Goal: Feedback & Contribution: Leave review/rating

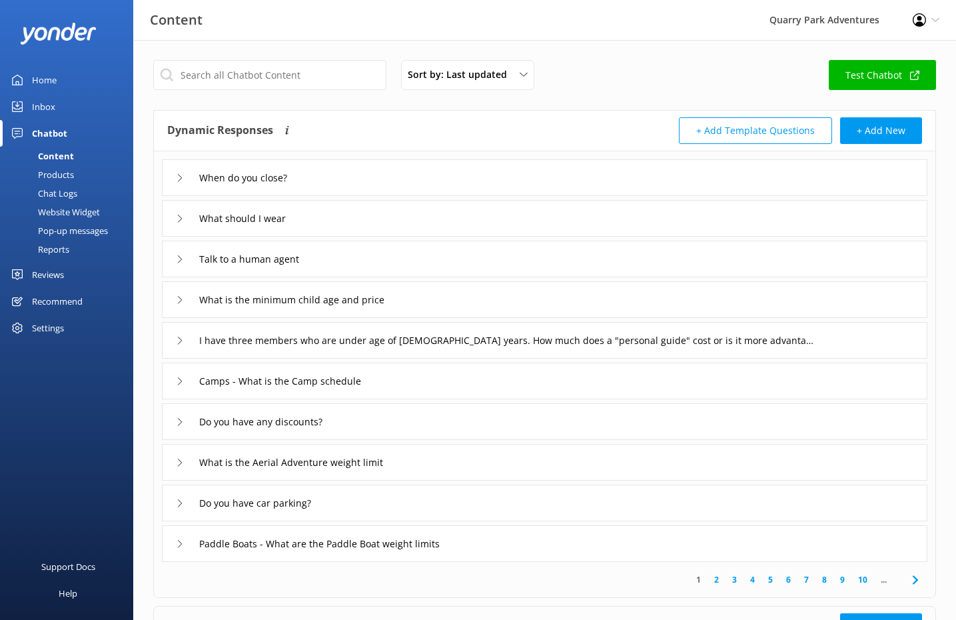
click at [37, 107] on div "Inbox" at bounding box center [43, 106] width 23 height 27
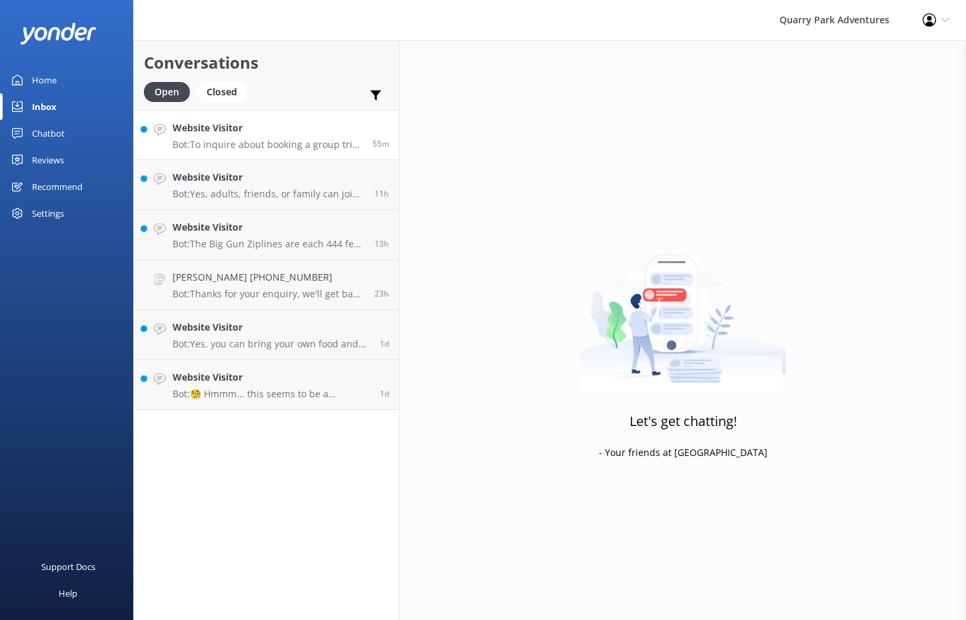
click at [288, 145] on p "Bot: To inquire about booking a group trip at [GEOGRAPHIC_DATA] Adventures, ple…" at bounding box center [268, 145] width 190 height 12
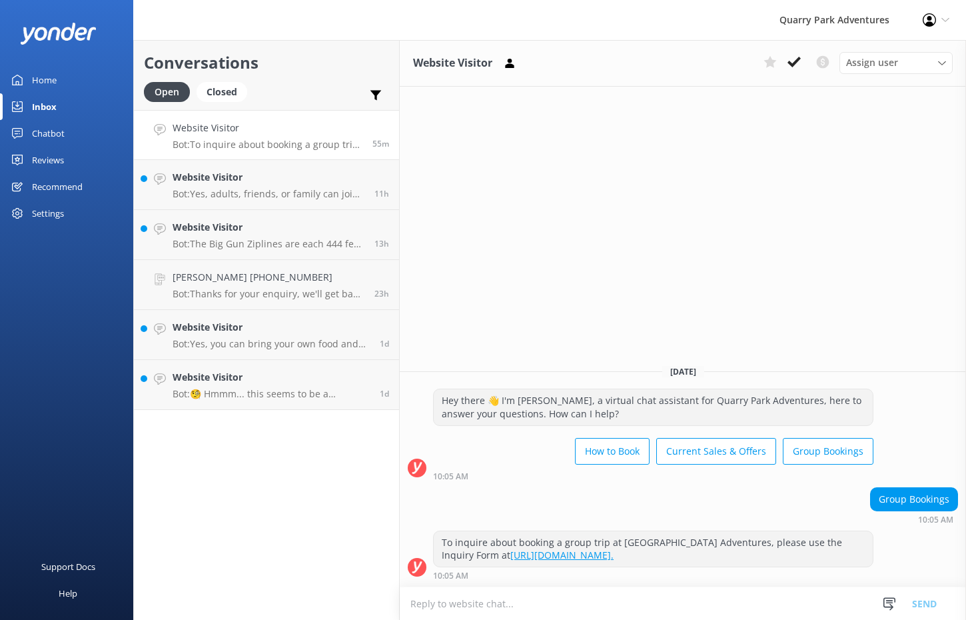
click at [792, 64] on use at bounding box center [794, 62] width 13 height 11
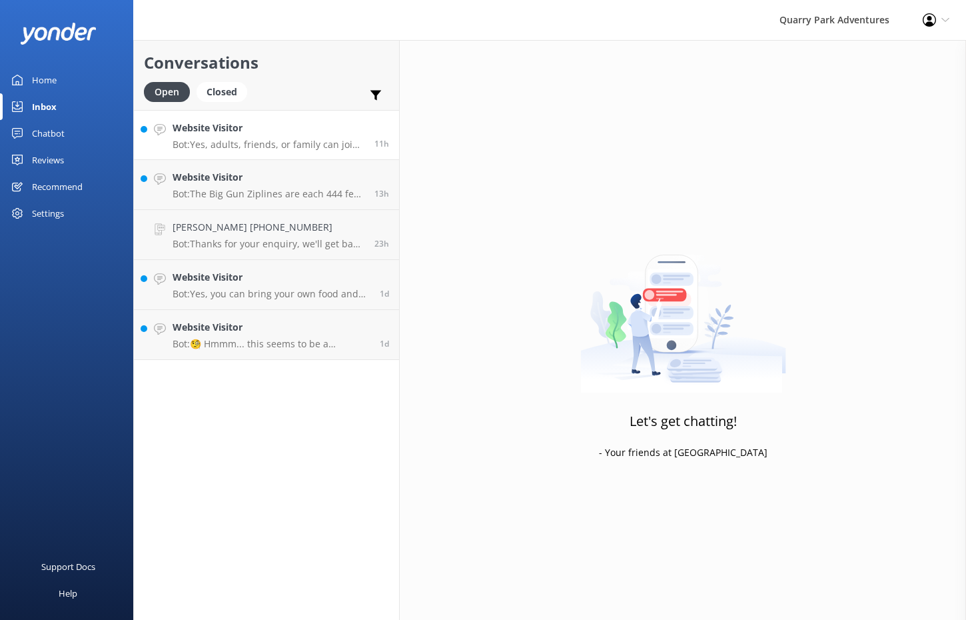
click at [271, 137] on div "Website Visitor Bot: Yes, adults, friends, or family can join you at the park f…" at bounding box center [269, 135] width 192 height 29
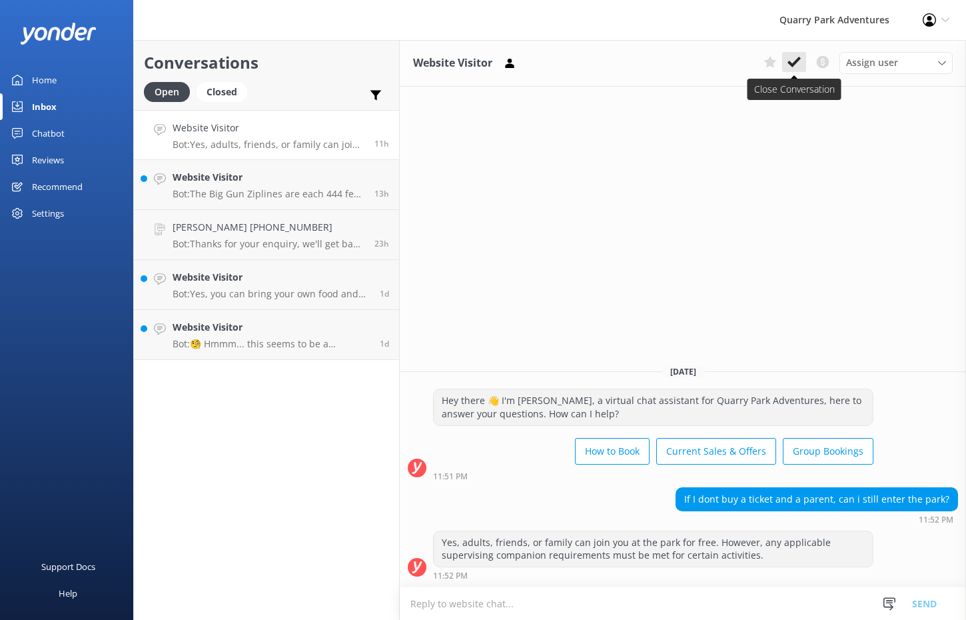
click at [795, 65] on icon at bounding box center [794, 61] width 13 height 13
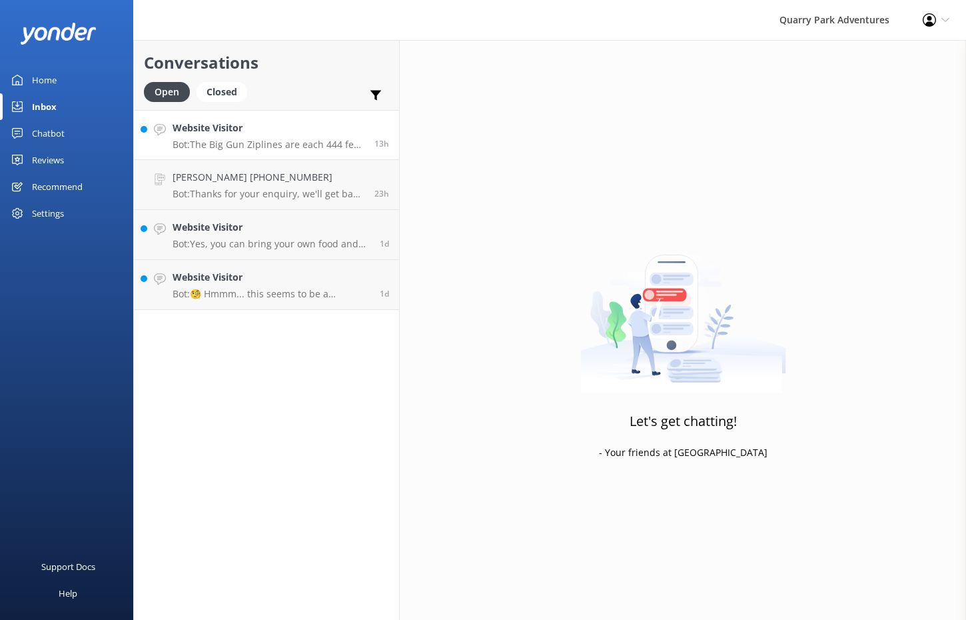
click at [306, 118] on link "Website Visitor Bot: The Big Gun Ziplines are each 444 feet long. 13h" at bounding box center [266, 135] width 265 height 50
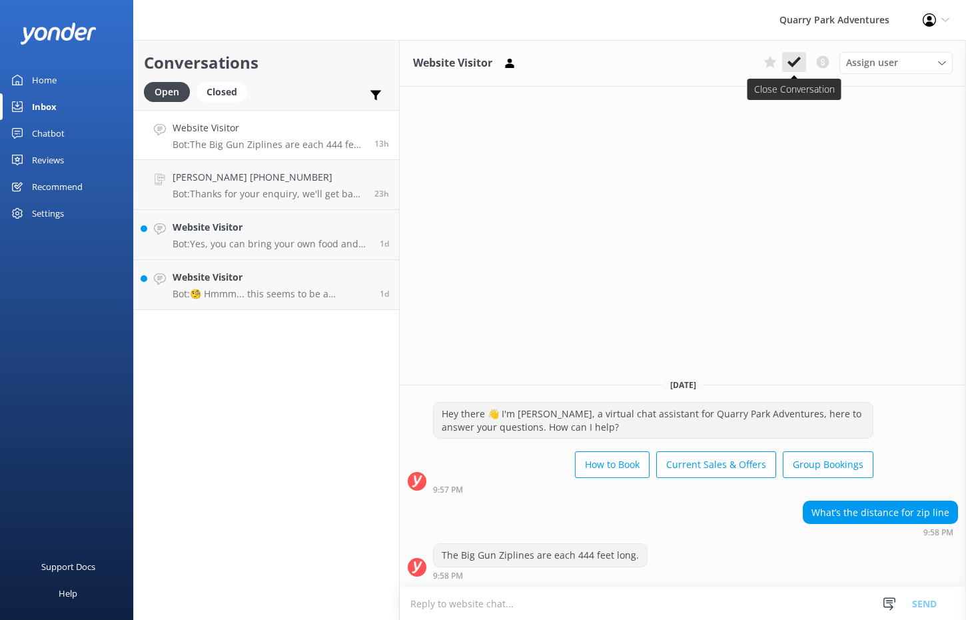
click at [786, 71] on button at bounding box center [794, 62] width 24 height 20
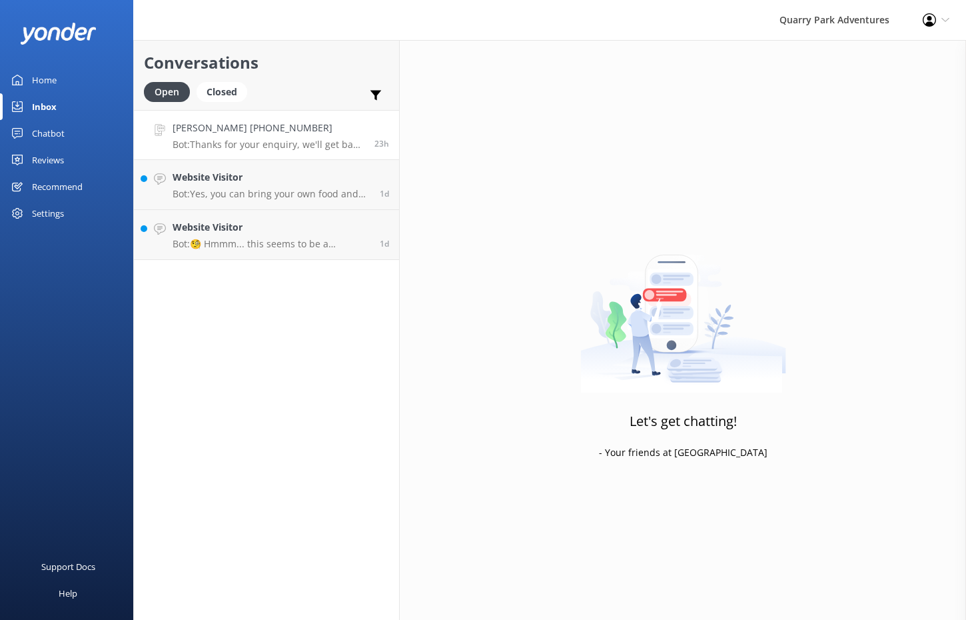
click at [274, 137] on div "[PERSON_NAME] [PHONE_NUMBER] Bot: Thanks for your enquiry, we'll get back to yo…" at bounding box center [269, 135] width 192 height 29
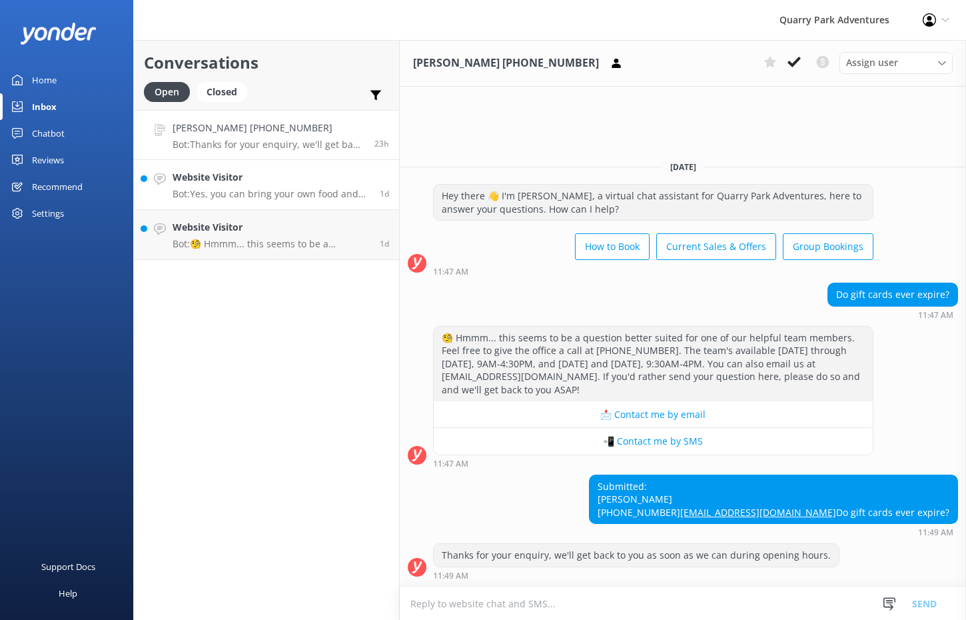
click at [287, 185] on div "Website Visitor Bot: Yes, you can bring your own food and non-alcoholic drinks …" at bounding box center [271, 184] width 197 height 29
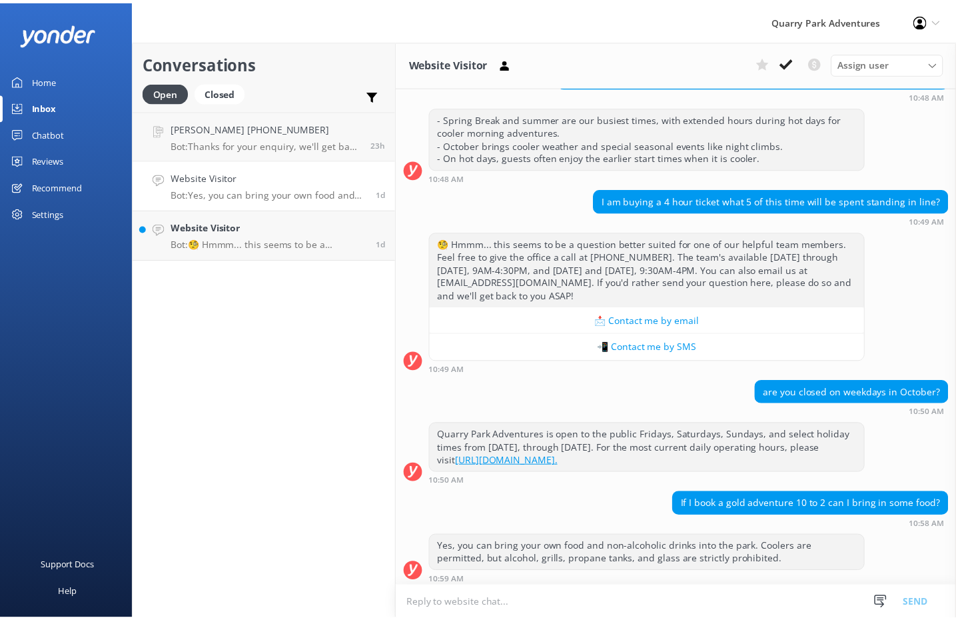
scroll to position [934, 0]
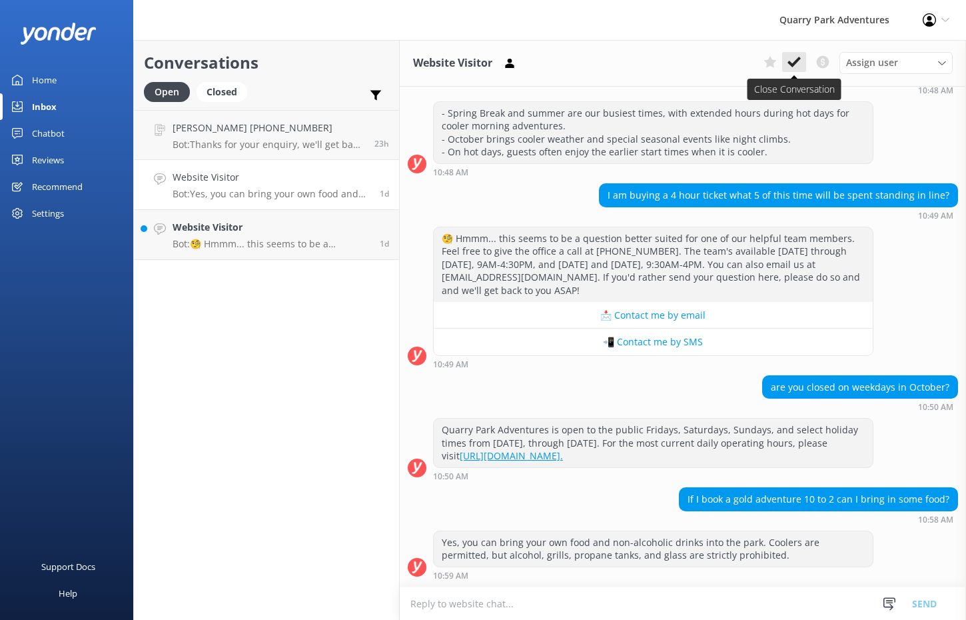
click at [791, 61] on icon at bounding box center [794, 61] width 13 height 13
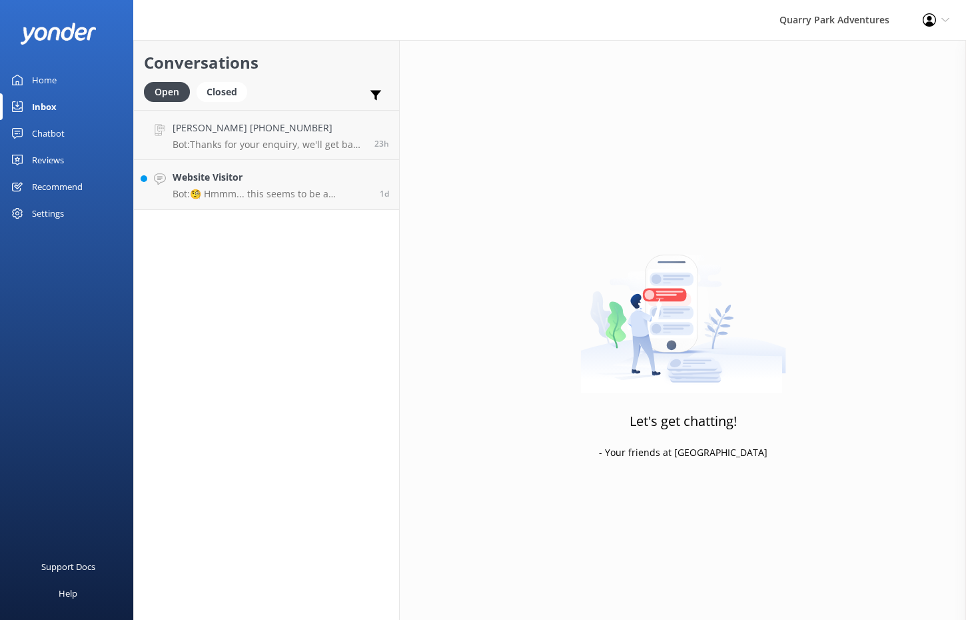
click at [75, 161] on link "Reviews" at bounding box center [66, 160] width 133 height 27
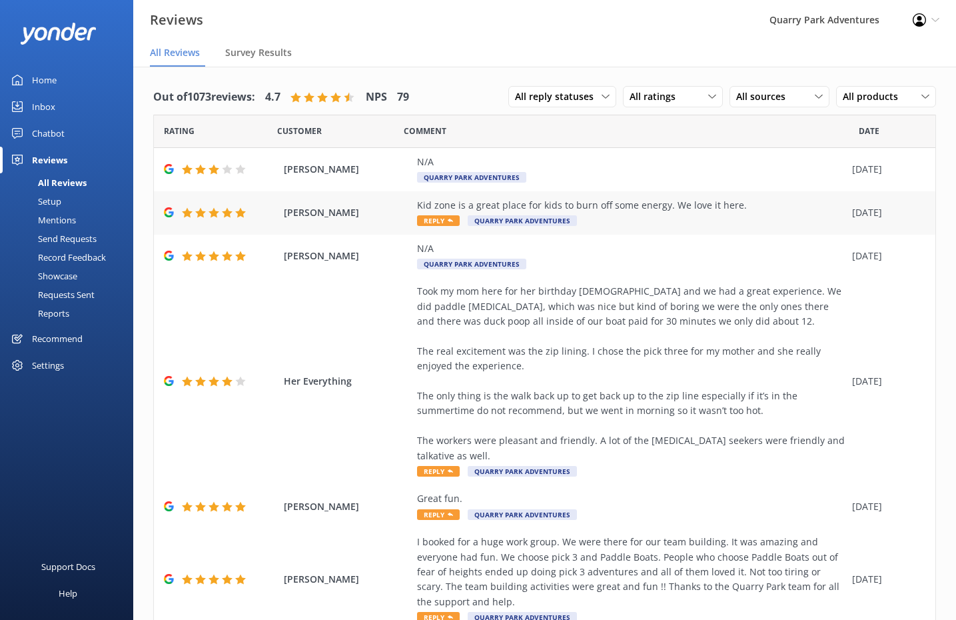
click at [632, 215] on div "Kid zone is a great place for kids to burn off some energy. We love it here. Re…" at bounding box center [631, 213] width 429 height 30
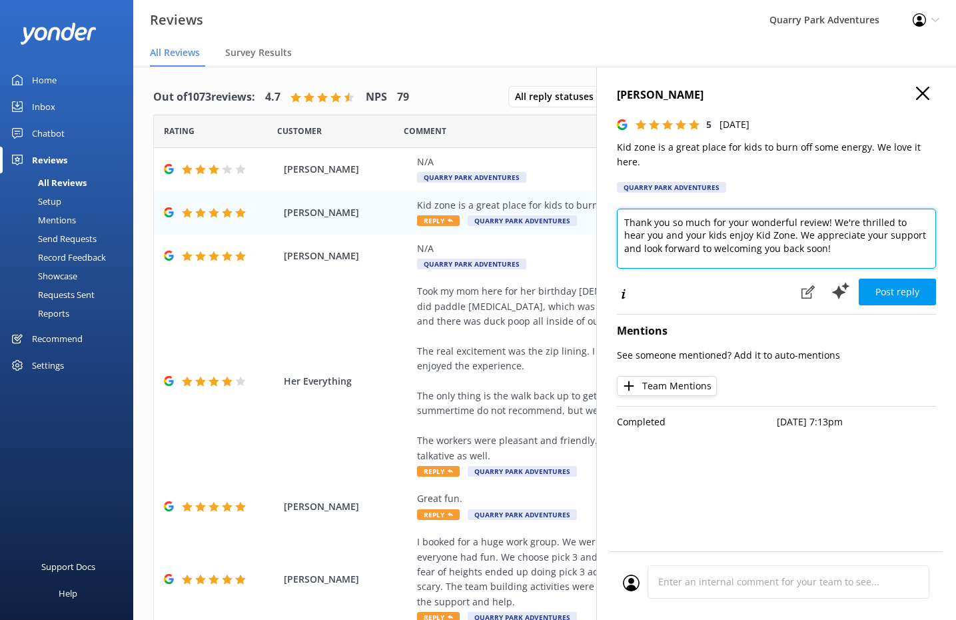
drag, startPoint x: 770, startPoint y: 222, endPoint x: 752, endPoint y: 229, distance: 18.6
click at [745, 220] on textarea "Thank you so much for your wonderful review! We're thrilled to hear you and you…" at bounding box center [776, 239] width 319 height 60
click at [864, 209] on textarea "Thank you so much for your wonderful review! We're thrilled to hear you and you…" at bounding box center [776, 239] width 319 height 60
click at [845, 249] on textarea "Thank you so much for your wonderful review! We're thrilled to hear you and you…" at bounding box center [776, 239] width 319 height 60
click at [824, 233] on textarea "Thank you so much for your wonderful review! We're thrilled to hear you and you…" at bounding box center [776, 239] width 319 height 60
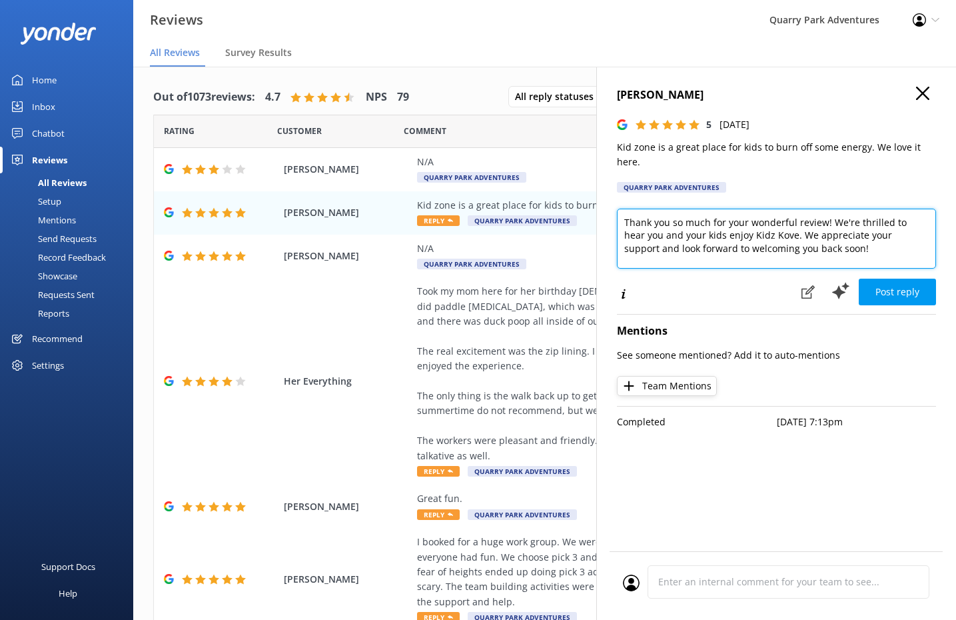
click at [729, 218] on textarea "Thank you so much for your wonderful review! We're thrilled to hear you and you…" at bounding box center [776, 239] width 319 height 60
type textarea "Thank you so much for your wonderful review! We're thrilled to hear you and you…"
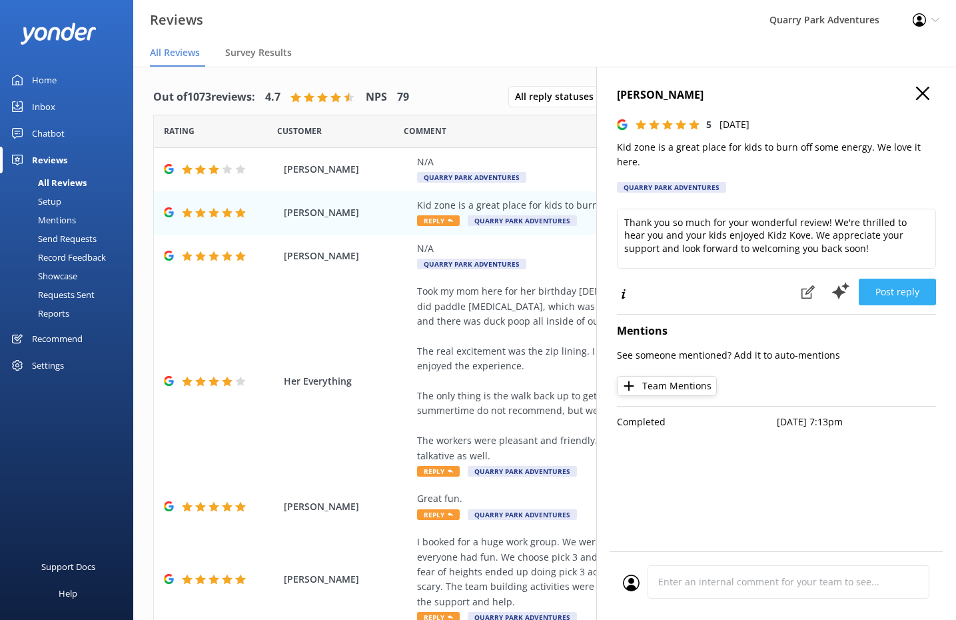
click at [901, 281] on button "Post reply" at bounding box center [897, 292] width 77 height 27
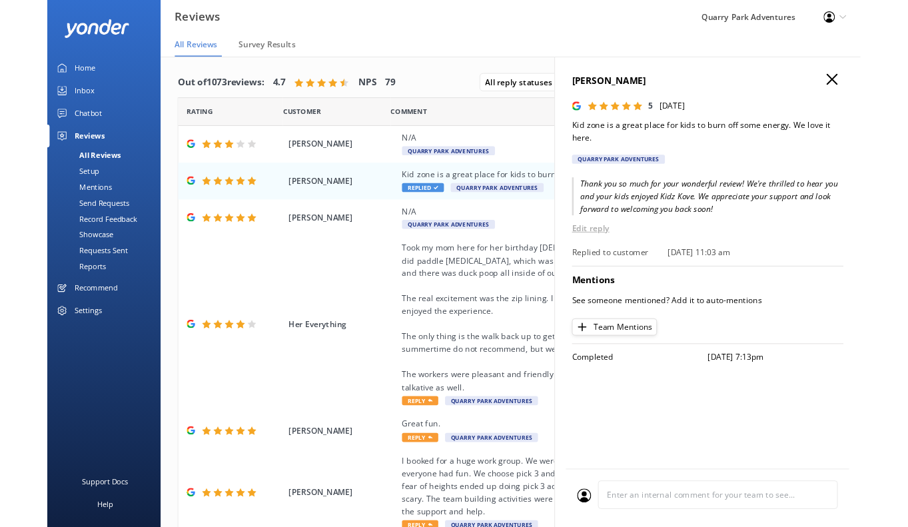
scroll to position [27, 0]
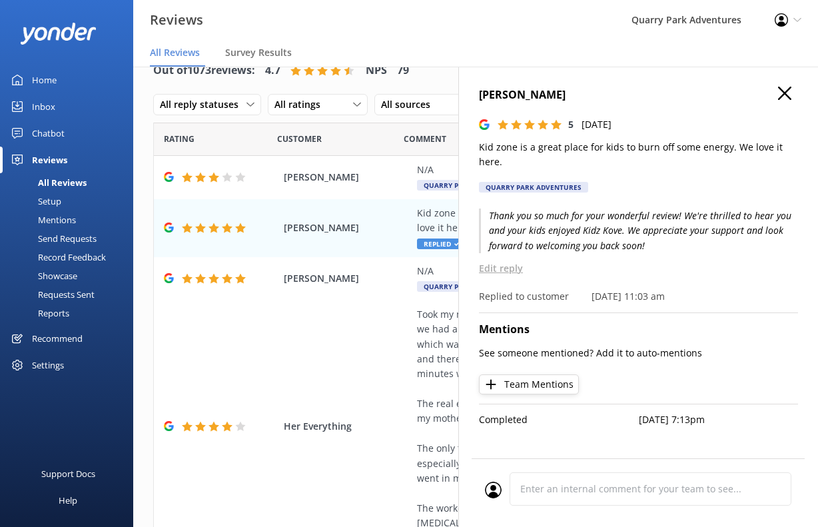
click at [780, 97] on use "button" at bounding box center [784, 93] width 13 height 13
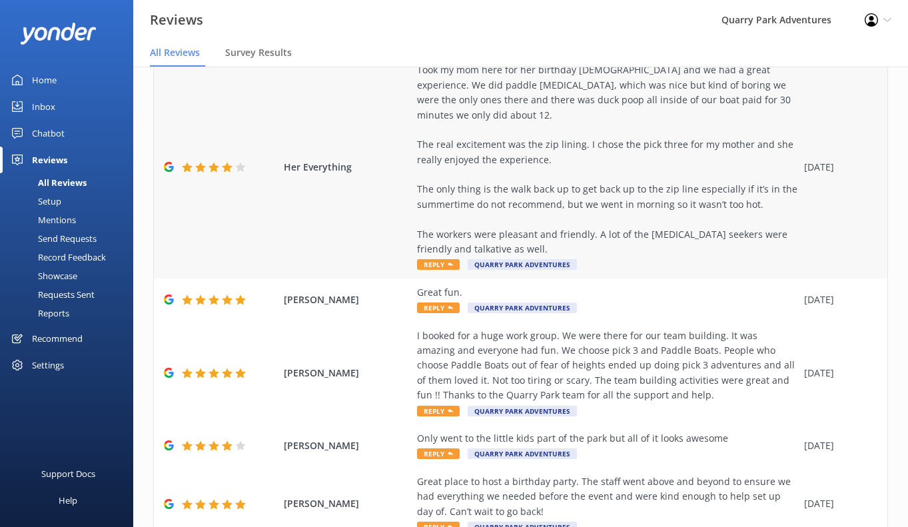
scroll to position [350, 0]
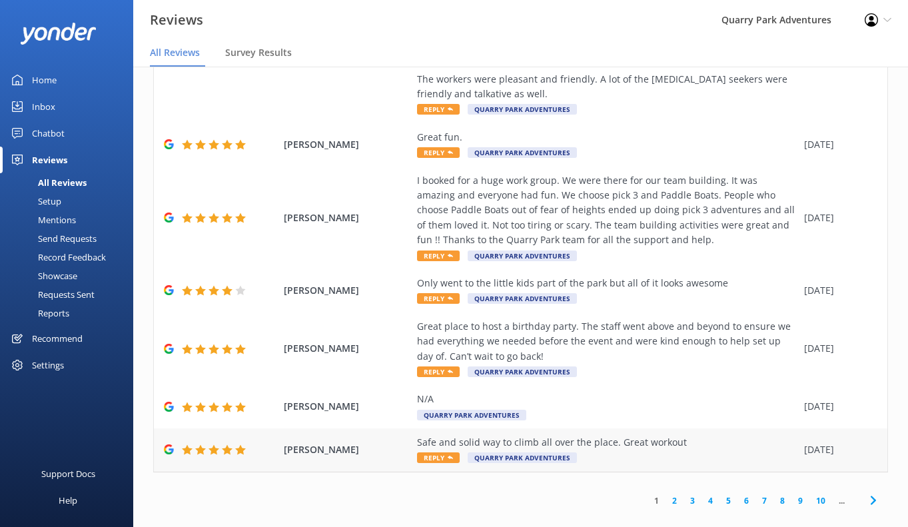
click at [732, 435] on div "Safe and solid way to climb all over the place. Great workout" at bounding box center [607, 442] width 381 height 15
